Goal: Navigation & Orientation: Understand site structure

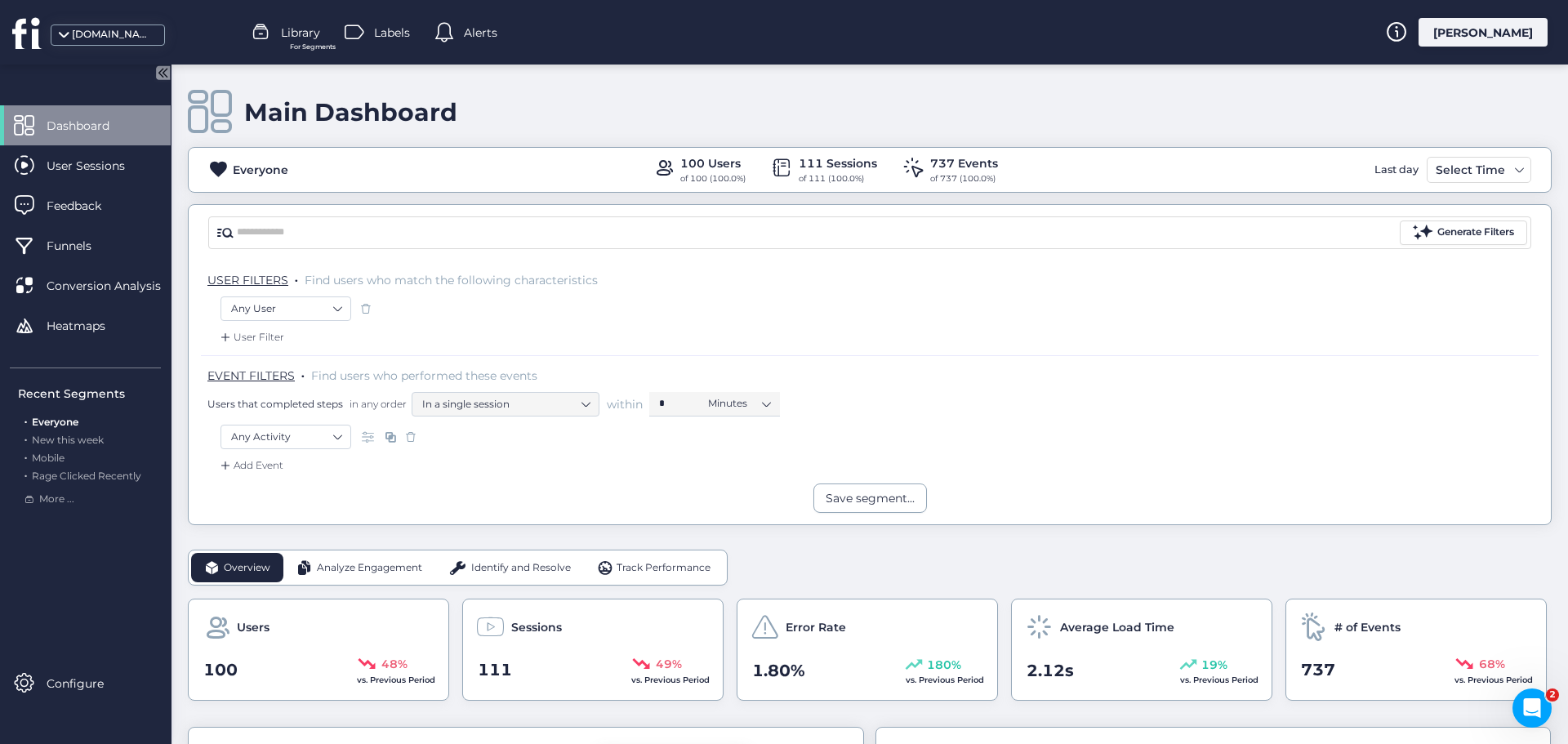
scroll to position [245, 0]
click at [1467, 168] on div "Select Time" at bounding box center [1470, 170] width 78 height 20
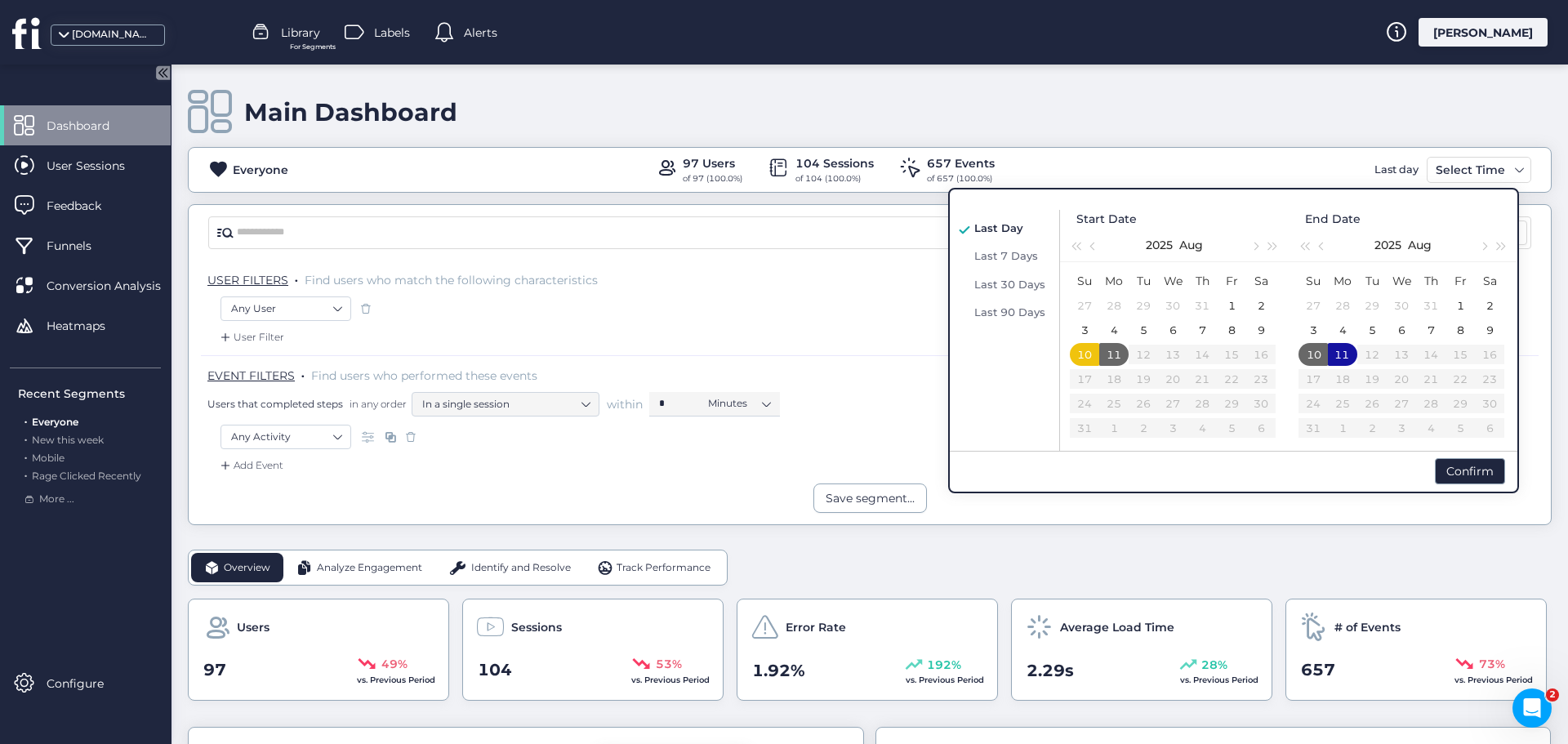
click at [963, 139] on div "Main Dashboard Everyone 97 Users of 97 (100.0%) 104 Sessions of 104 (100.0%) 65…" at bounding box center [869, 295] width 1364 height 461
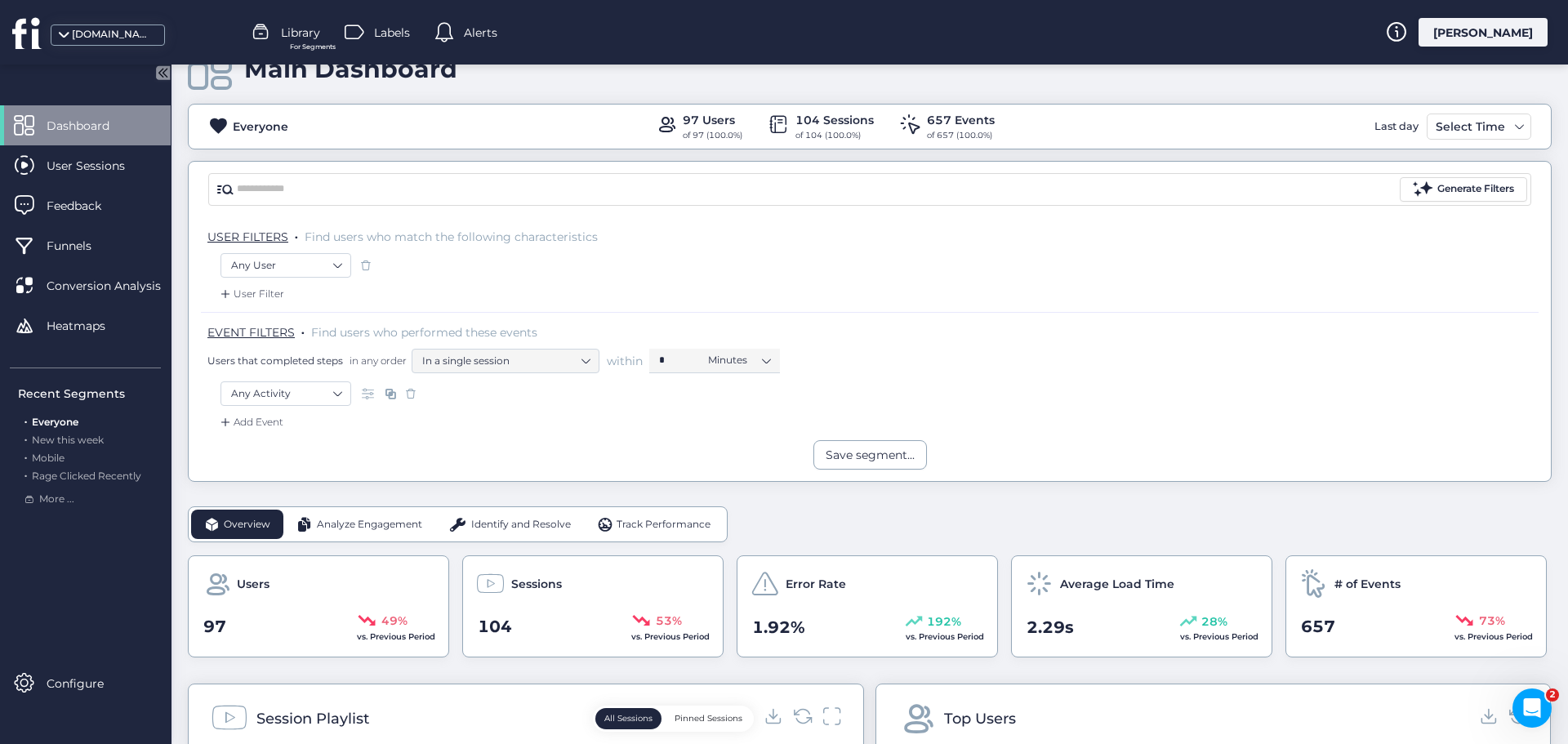
scroll to position [163, 0]
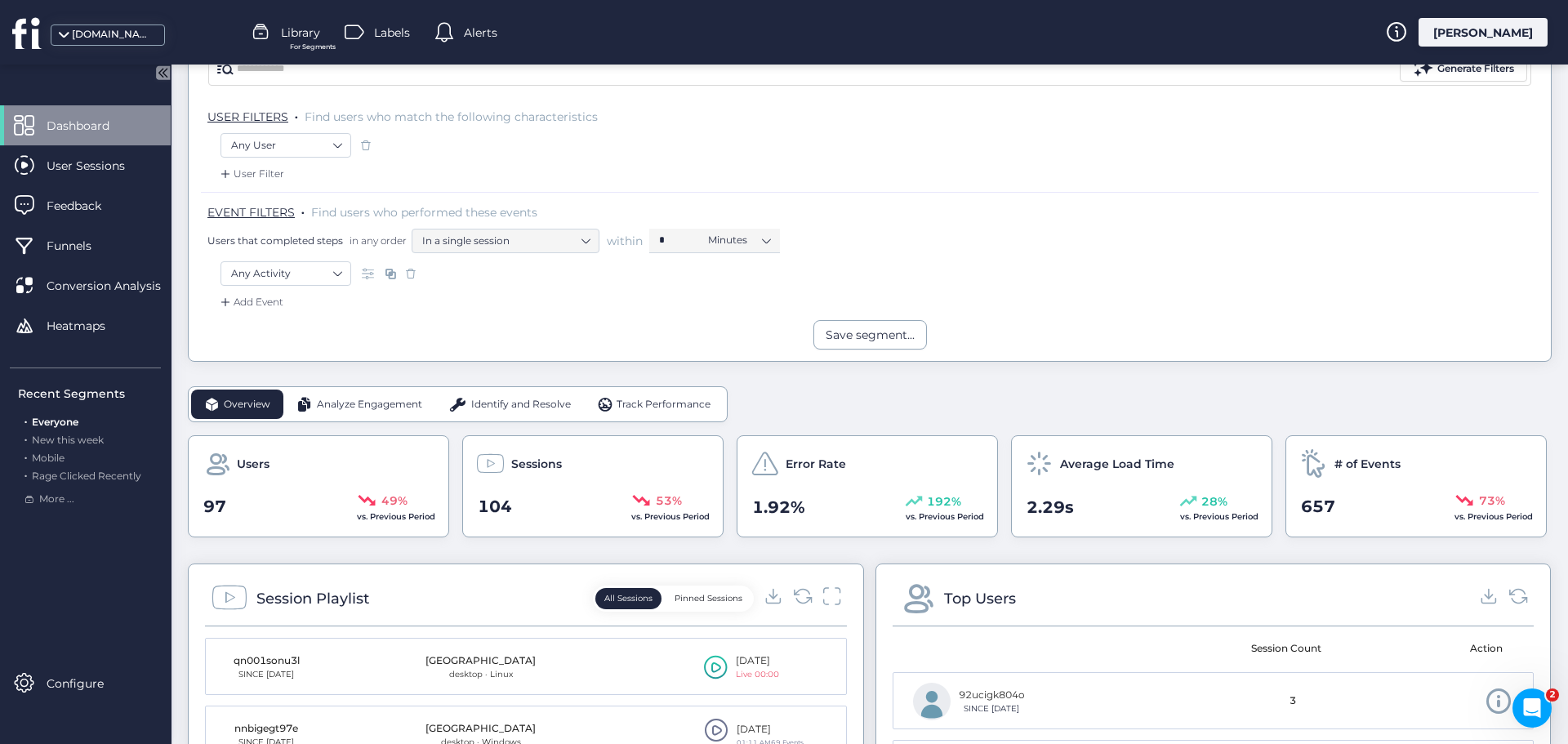
click at [350, 406] on span "Analyze Engagement" at bounding box center [369, 404] width 105 height 16
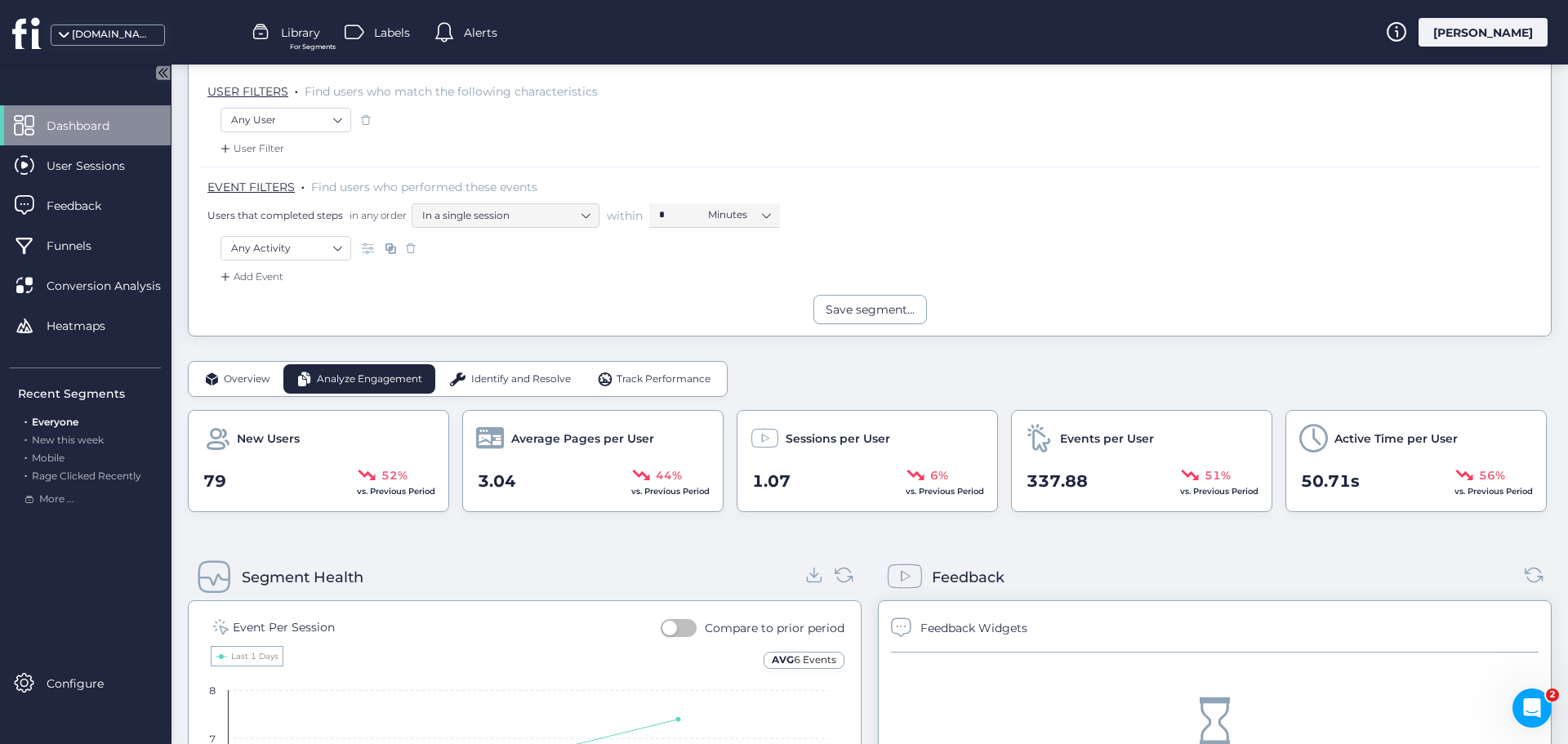
scroll to position [0, 0]
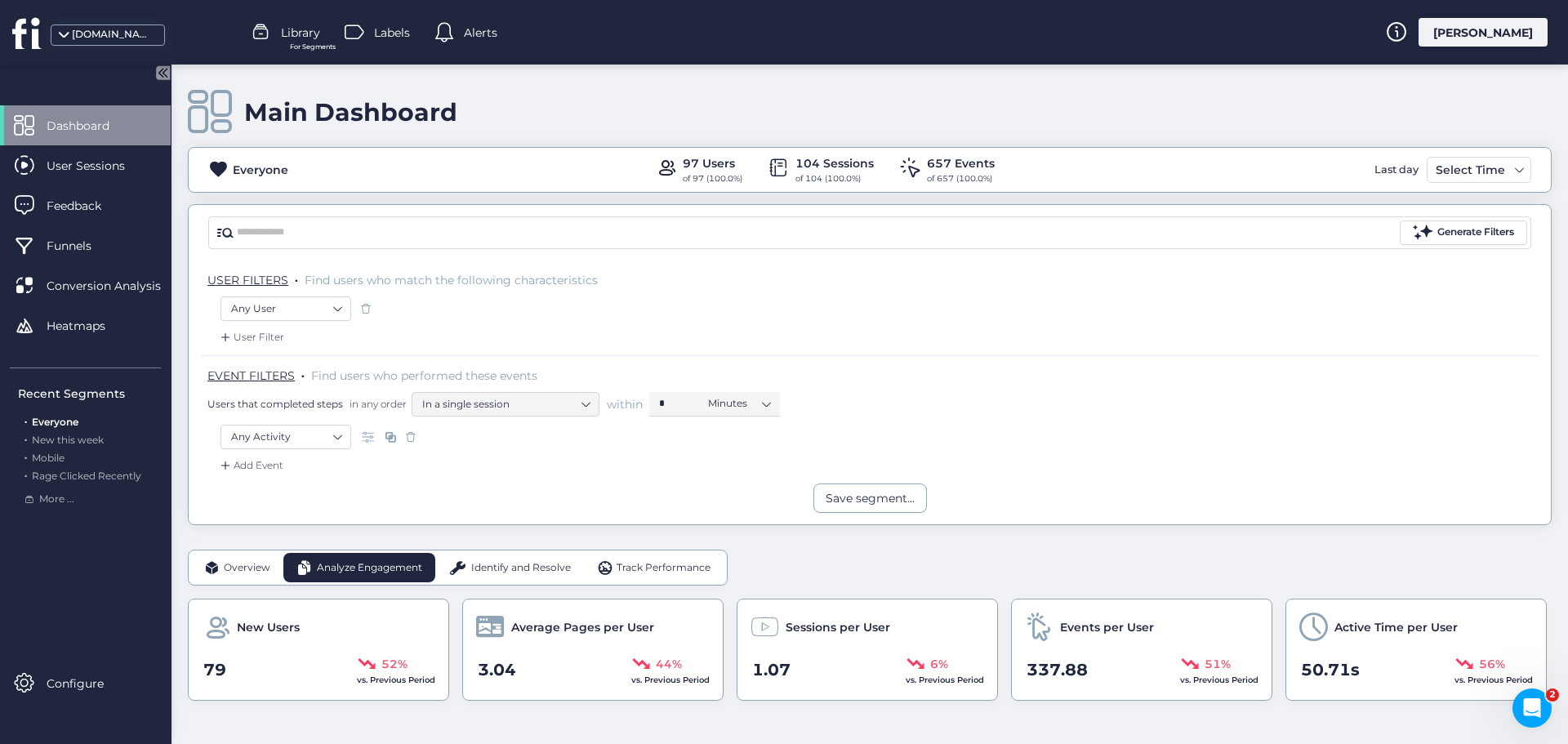
click at [501, 564] on span "Identify and Resolve" at bounding box center [522, 568] width 100 height 16
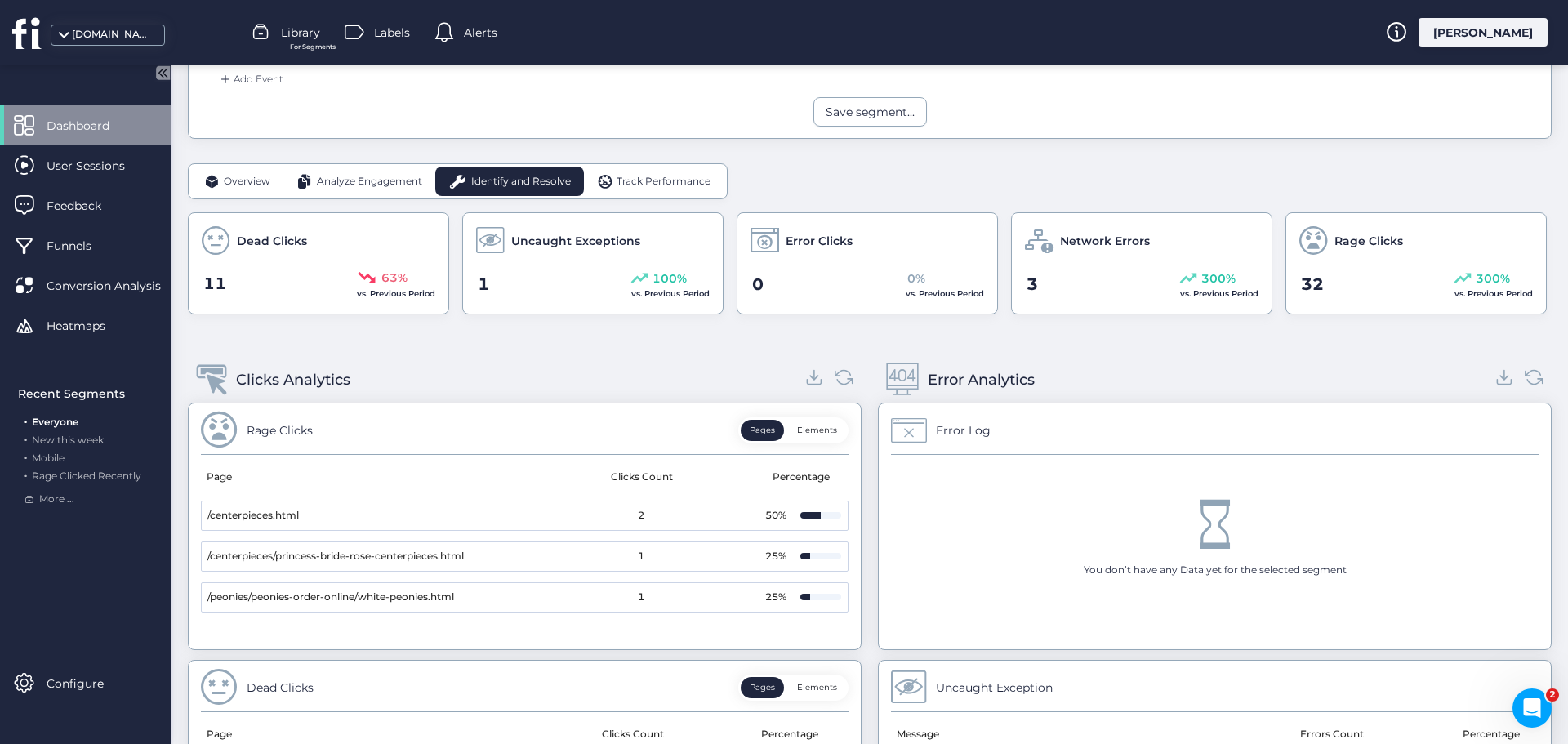
scroll to position [409, 0]
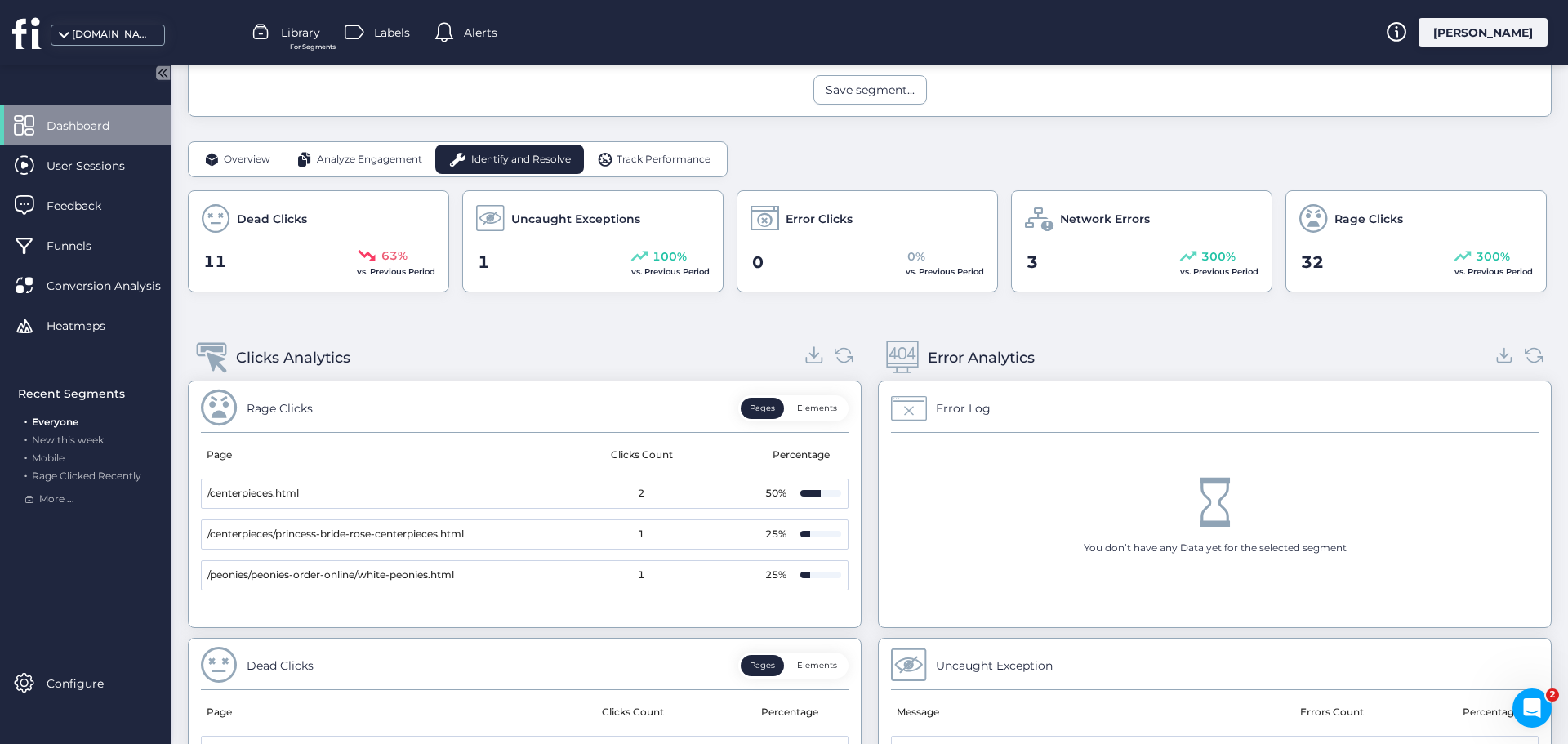
click at [808, 354] on icon at bounding box center [814, 354] width 22 height 22
click at [1501, 355] on icon at bounding box center [1505, 354] width 9 height 4
click at [668, 168] on div "Track Performance" at bounding box center [654, 159] width 140 height 30
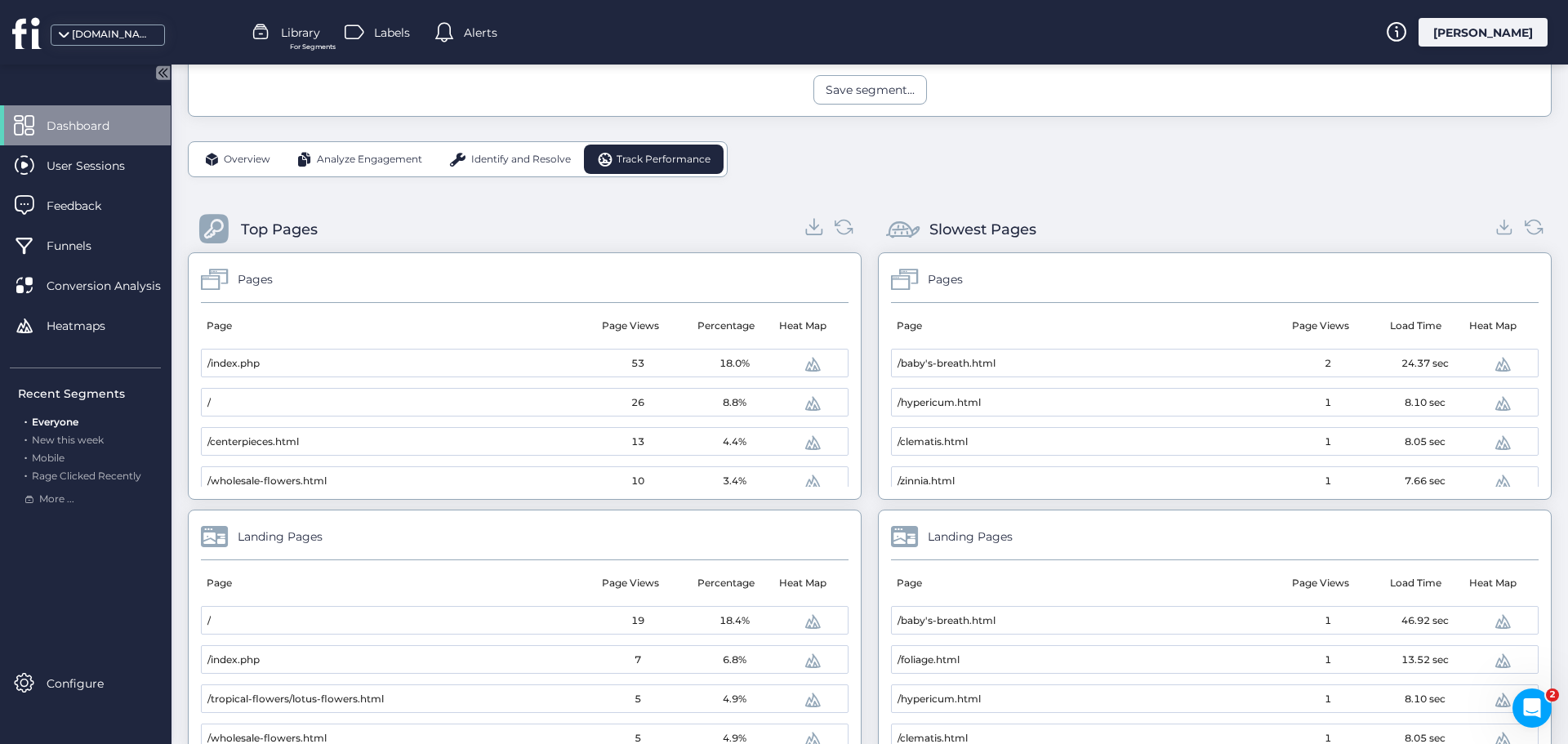
click at [804, 228] on icon at bounding box center [814, 226] width 22 height 22
click at [1495, 224] on icon at bounding box center [1505, 226] width 22 height 22
